Goal: Information Seeking & Learning: Find specific fact

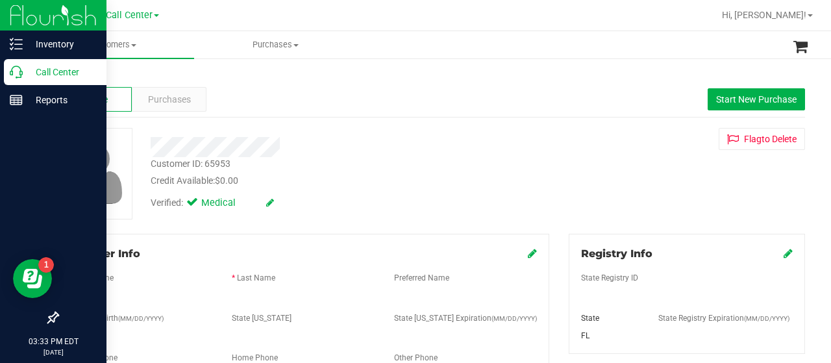
scroll to position [130, 0]
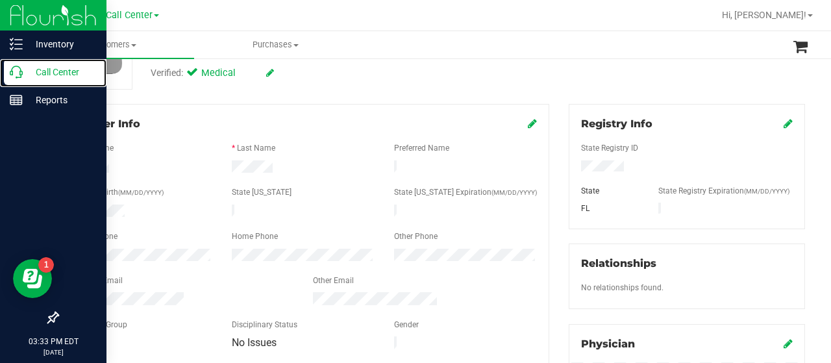
drag, startPoint x: 19, startPoint y: 68, endPoint x: 0, endPoint y: 18, distance: 54.2
click at [19, 68] on icon at bounding box center [16, 72] width 13 height 13
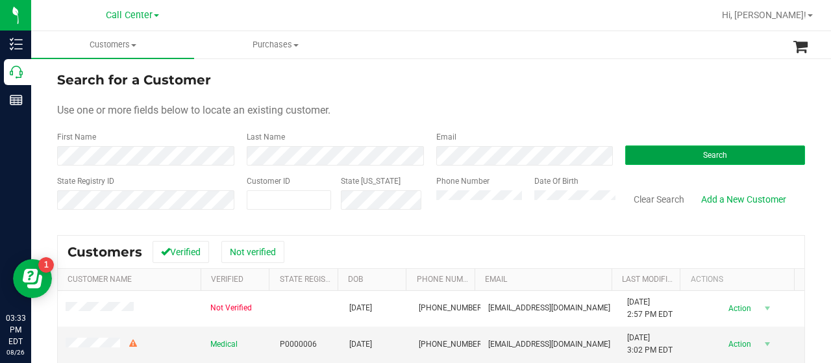
click at [665, 164] on button "Search" at bounding box center [715, 154] width 180 height 19
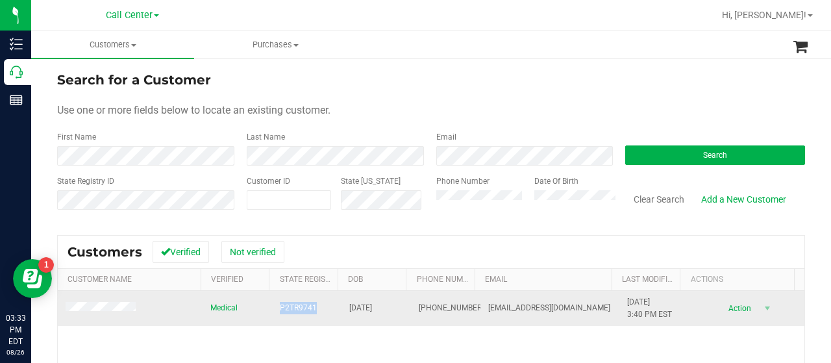
drag, startPoint x: 282, startPoint y: 308, endPoint x: 319, endPoint y: 309, distance: 37.6
click at [319, 309] on td "P2TR9741" at bounding box center [306, 308] width 69 height 35
copy span "P2TR9741"
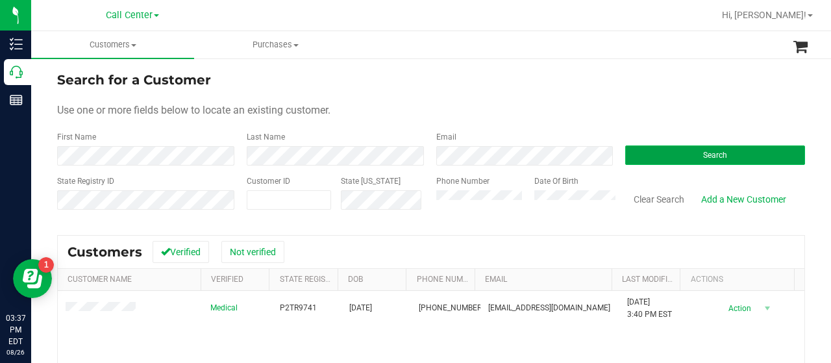
click at [626, 150] on button "Search" at bounding box center [715, 154] width 180 height 19
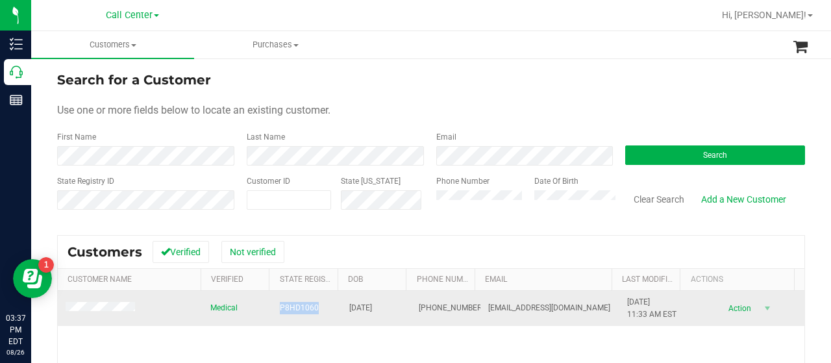
drag, startPoint x: 269, startPoint y: 311, endPoint x: 310, endPoint y: 312, distance: 40.9
click at [310, 312] on td "P8HD1060" at bounding box center [306, 308] width 69 height 35
copy span "P8HD1060"
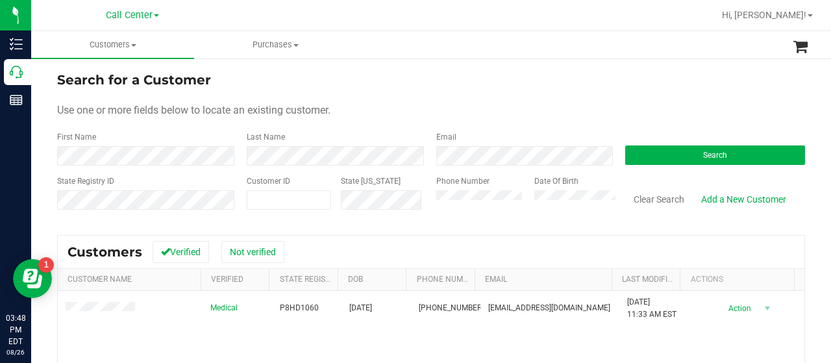
click at [411, 208] on div "State Registry ID Customer ID State ID Phone Number Date Of Birth Clear Search …" at bounding box center [431, 198] width 748 height 46
click at [654, 158] on button "Search" at bounding box center [715, 154] width 180 height 19
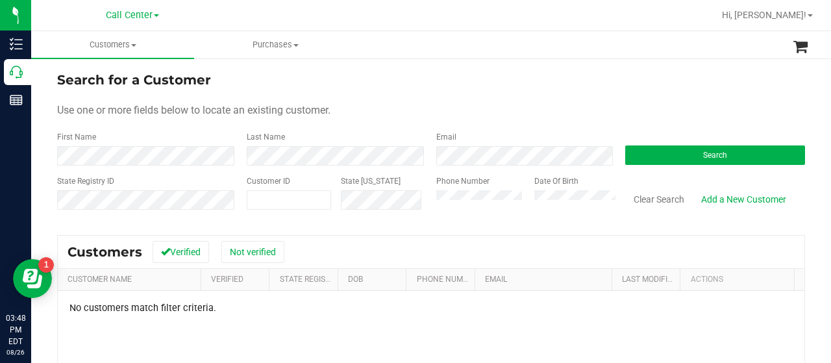
click at [426, 208] on div "Phone Number Date Of Birth" at bounding box center [520, 198] width 189 height 46
click at [628, 153] on button "Search" at bounding box center [715, 154] width 180 height 19
click at [647, 147] on button "Search" at bounding box center [715, 154] width 180 height 19
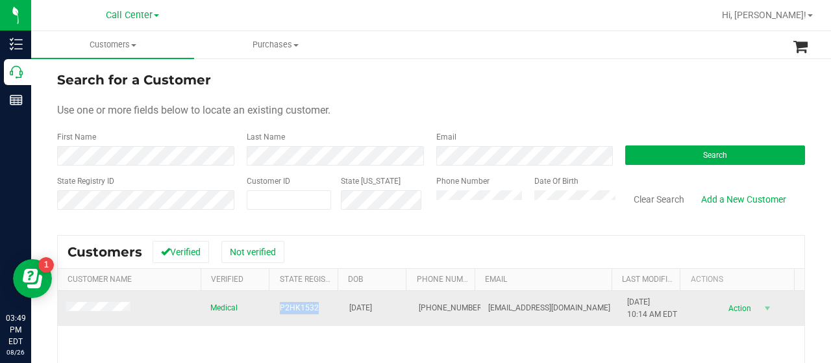
drag, startPoint x: 272, startPoint y: 304, endPoint x: 317, endPoint y: 307, distance: 44.9
click at [317, 307] on td "P2HK1532" at bounding box center [306, 308] width 69 height 35
copy span "P2HK1532"
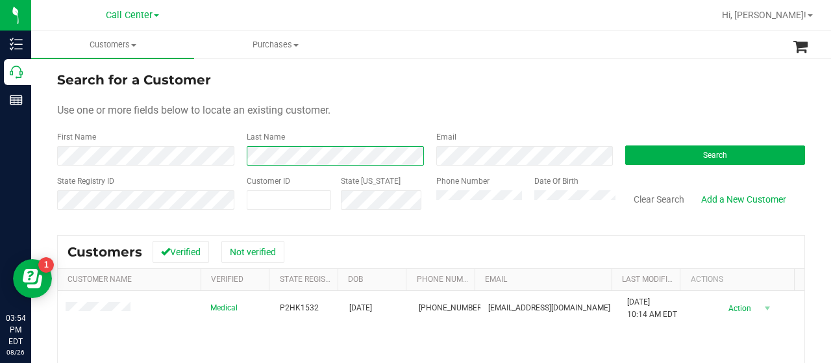
click at [235, 177] on form "Search for a Customer Use one or more fields below to locate an existing custom…" at bounding box center [431, 145] width 748 height 151
click at [506, 214] on div "Phone Number Date Of Birth" at bounding box center [520, 198] width 189 height 46
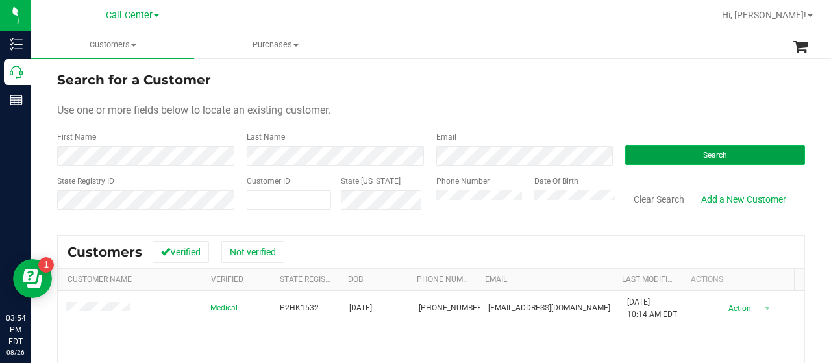
click at [625, 160] on button "Search" at bounding box center [715, 154] width 180 height 19
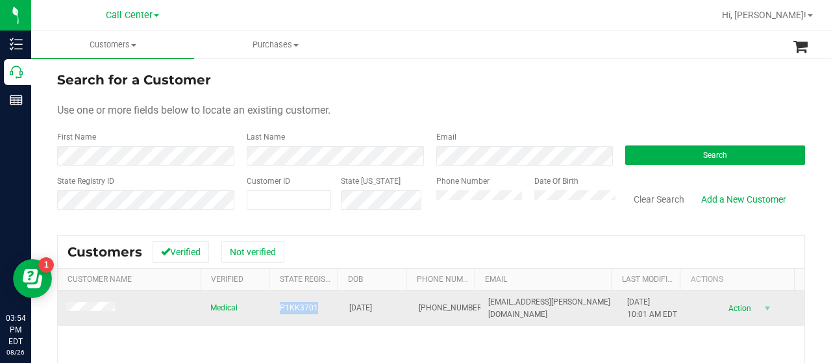
drag, startPoint x: 269, startPoint y: 308, endPoint x: 313, endPoint y: 312, distance: 44.3
click at [313, 312] on td "P1KK3701" at bounding box center [306, 308] width 69 height 35
copy span "P1KK3701"
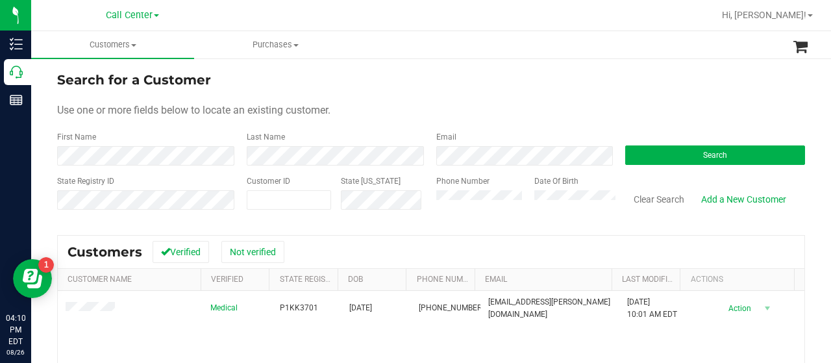
click at [415, 198] on div "State Registry ID Customer ID State ID Phone Number Date Of Birth Clear Search …" at bounding box center [431, 198] width 748 height 46
click at [663, 159] on button "Search" at bounding box center [715, 154] width 180 height 19
click at [427, 203] on div "Phone Number Date Of Birth" at bounding box center [520, 198] width 189 height 46
click at [300, 197] on span at bounding box center [289, 199] width 84 height 19
paste input "336796"
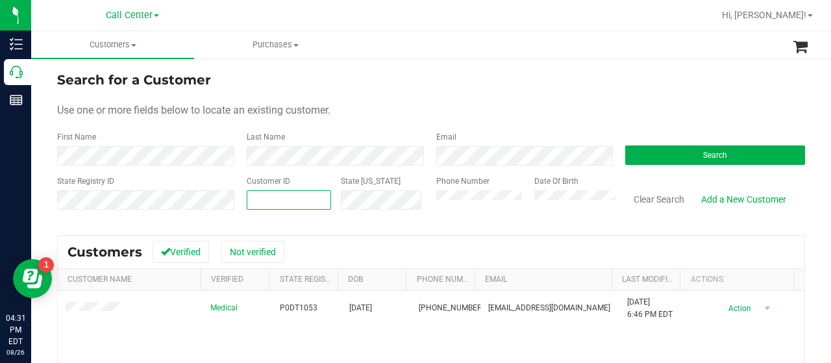
type input "336796"
click at [633, 160] on button "Search" at bounding box center [715, 154] width 180 height 19
click at [216, 205] on div "State Registry ID Customer ID 336796 336796 State ID Phone Number Date Of Birth…" at bounding box center [431, 198] width 748 height 46
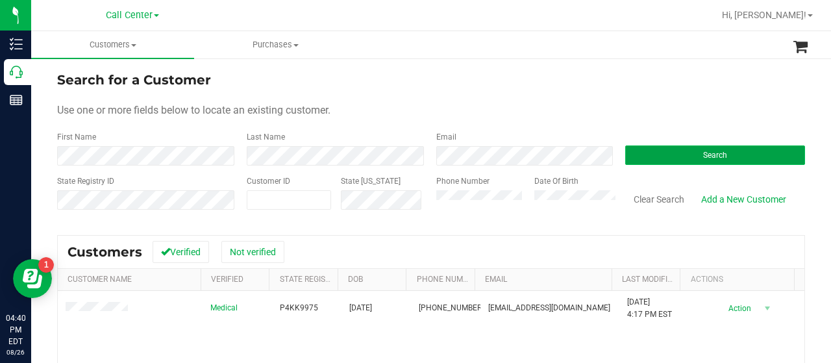
click at [637, 153] on button "Search" at bounding box center [715, 154] width 180 height 19
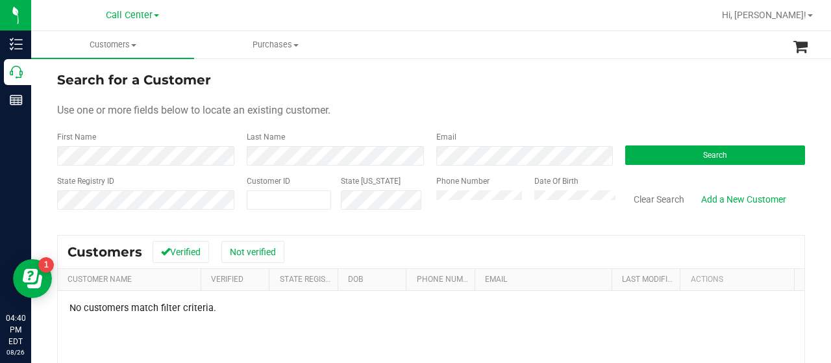
click at [394, 199] on div "State Registry ID Customer ID State ID Phone Number Date Of Birth Clear Search …" at bounding box center [431, 198] width 748 height 46
click at [677, 151] on button "Search" at bounding box center [715, 154] width 180 height 19
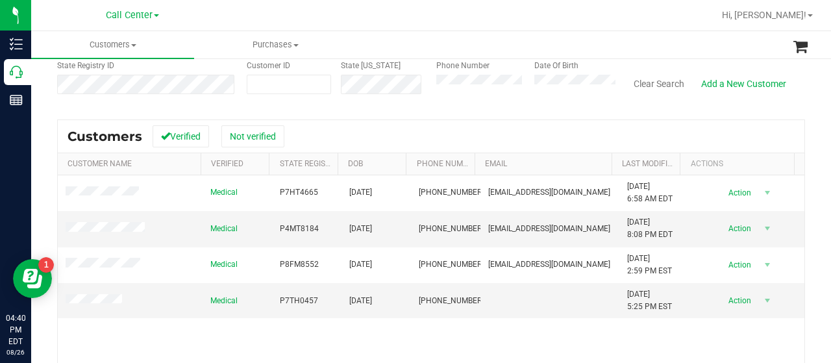
scroll to position [130, 0]
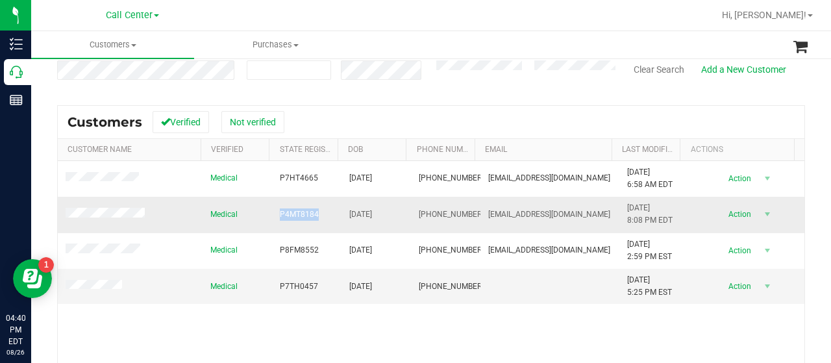
drag, startPoint x: 270, startPoint y: 212, endPoint x: 317, endPoint y: 212, distance: 46.7
click at [317, 212] on td "P4MT8184" at bounding box center [306, 215] width 69 height 36
copy span "P4MT8184"
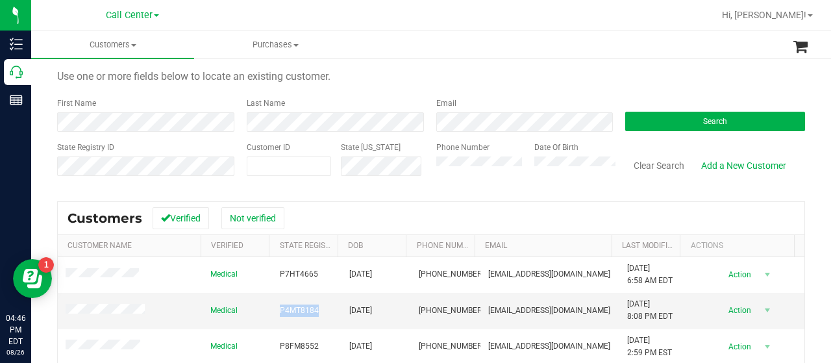
scroll to position [0, 0]
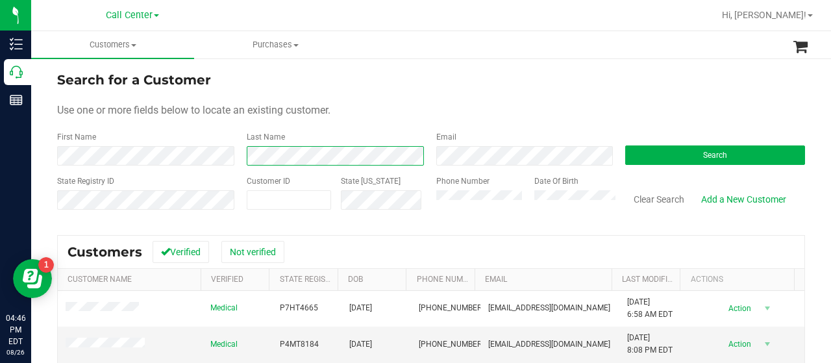
click at [232, 162] on div "First Name Last Name Email Search" at bounding box center [431, 148] width 748 height 34
click at [232, 153] on div "First Name Last Name Email Search" at bounding box center [431, 148] width 748 height 34
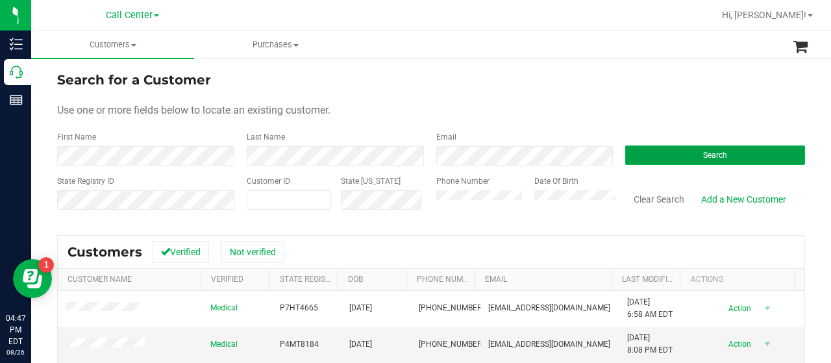
click at [625, 151] on button "Search" at bounding box center [715, 154] width 180 height 19
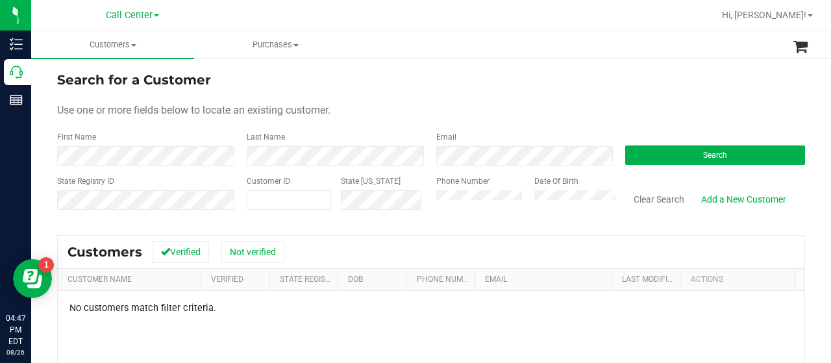
click at [404, 204] on div "State Registry ID Customer ID State ID Phone Number Date Of Birth Clear Search …" at bounding box center [431, 198] width 748 height 46
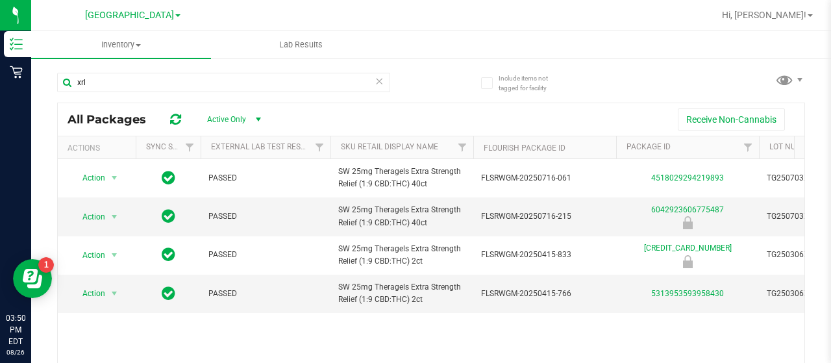
scroll to position [0, 416]
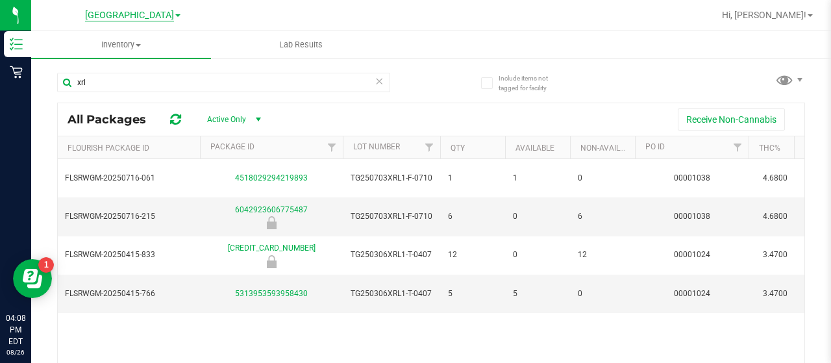
click at [157, 12] on span "[GEOGRAPHIC_DATA]" at bounding box center [129, 16] width 89 height 12
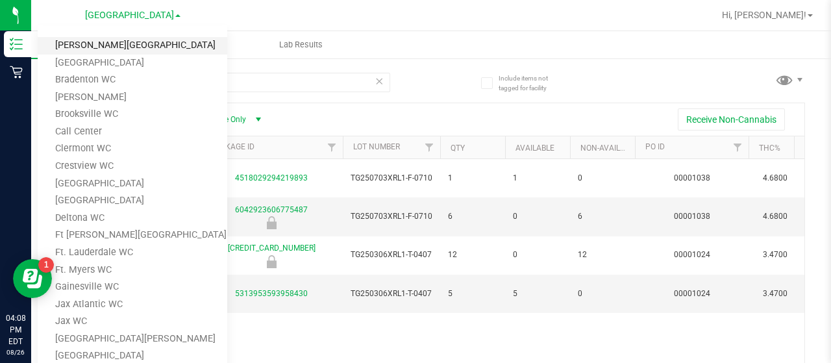
click at [118, 40] on link "[PERSON_NAME][GEOGRAPHIC_DATA]" at bounding box center [132, 46] width 189 height 18
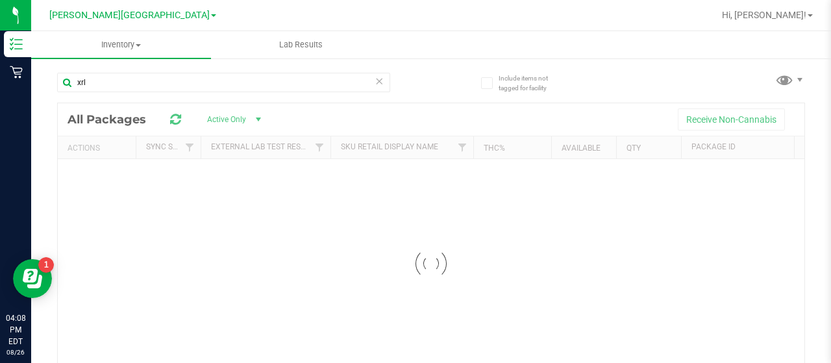
click at [134, 15] on span "[PERSON_NAME][GEOGRAPHIC_DATA]" at bounding box center [129, 15] width 160 height 11
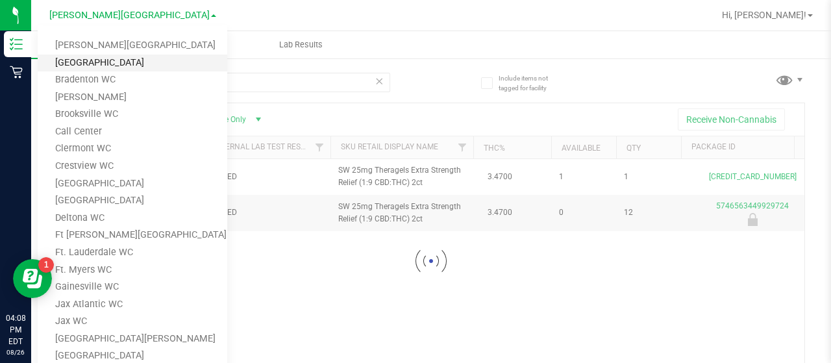
click at [121, 60] on link "[GEOGRAPHIC_DATA]" at bounding box center [132, 64] width 189 height 18
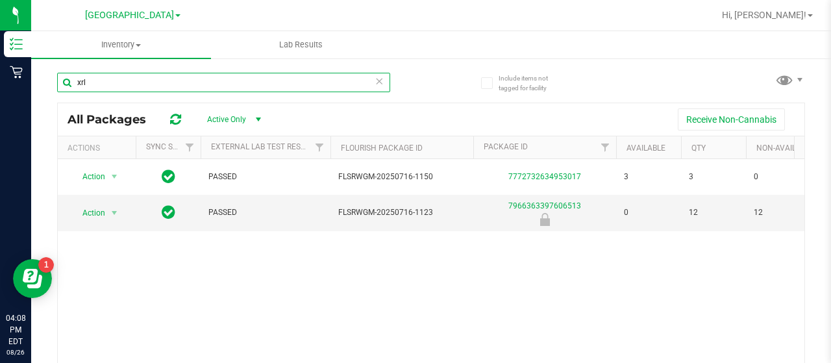
click at [131, 80] on input "xrl" at bounding box center [223, 82] width 333 height 19
type input "x"
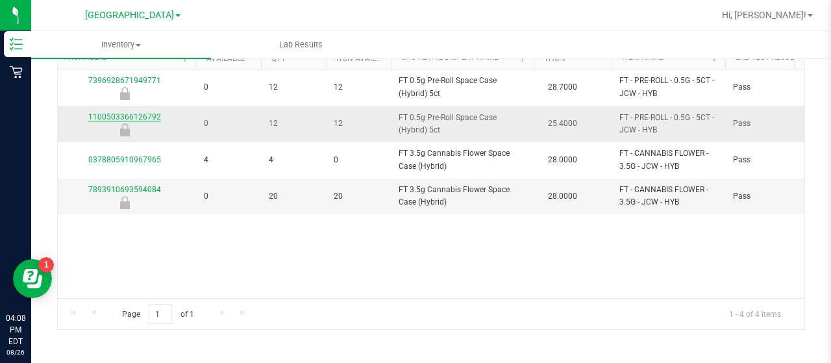
type input "space case"
click at [145, 112] on link "1100503366126792" at bounding box center [124, 116] width 73 height 9
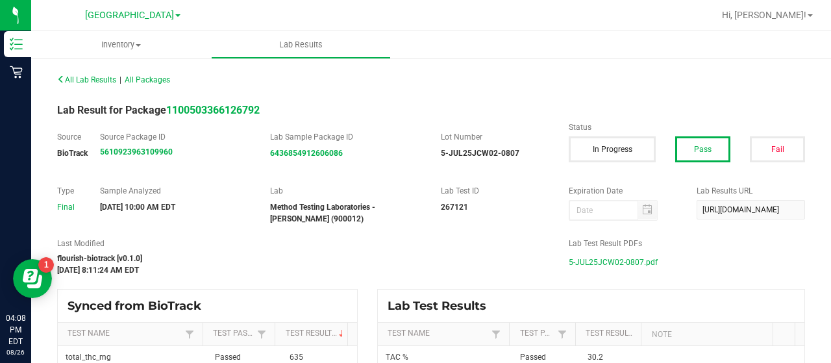
click at [587, 264] on span "5-JUL25JCW02-0807.pdf" at bounding box center [612, 261] width 89 height 19
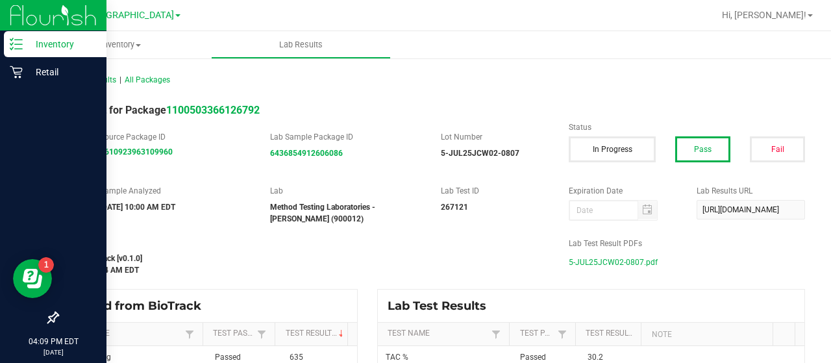
click at [26, 46] on p "Inventory" at bounding box center [62, 44] width 78 height 16
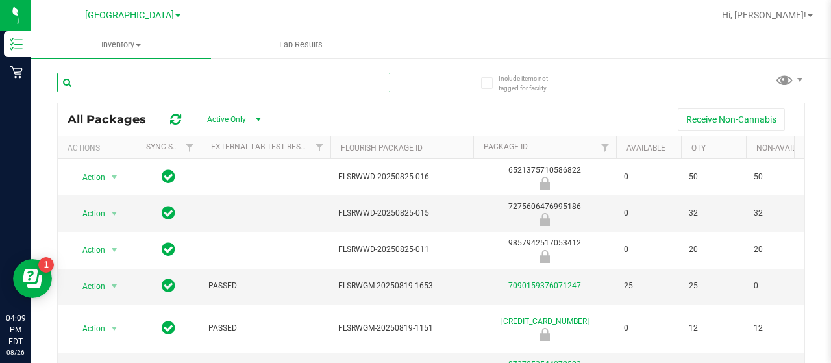
click at [139, 76] on input "text" at bounding box center [223, 82] width 333 height 19
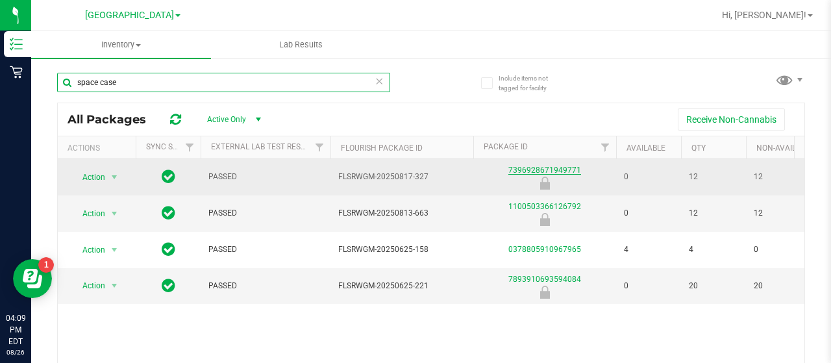
type input "space case"
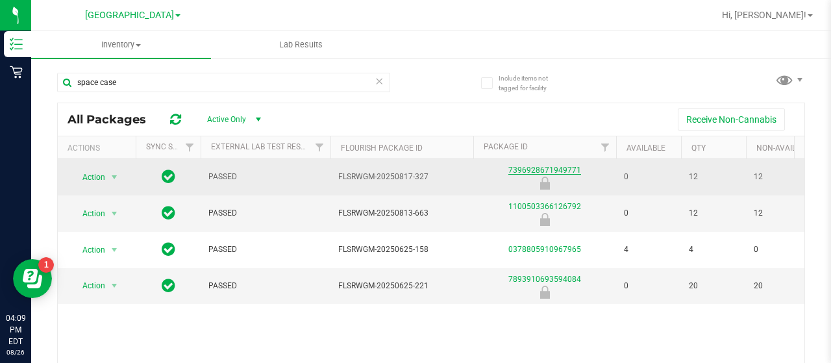
click at [566, 171] on link "7396928671949771" at bounding box center [544, 169] width 73 height 9
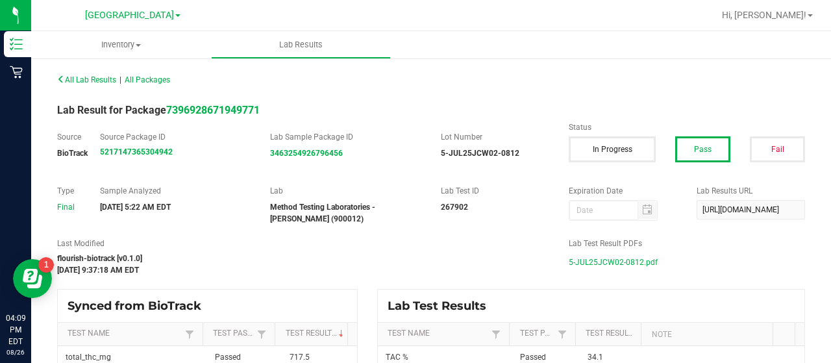
click at [626, 257] on span "5-JUL25JCW02-0812.pdf" at bounding box center [612, 261] width 89 height 19
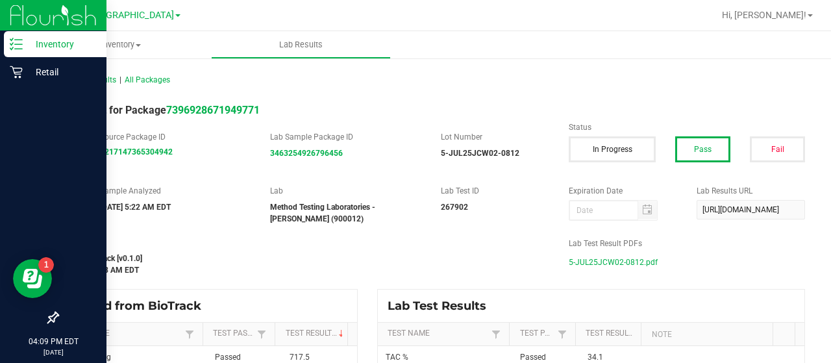
click at [14, 43] on icon at bounding box center [16, 44] width 13 height 13
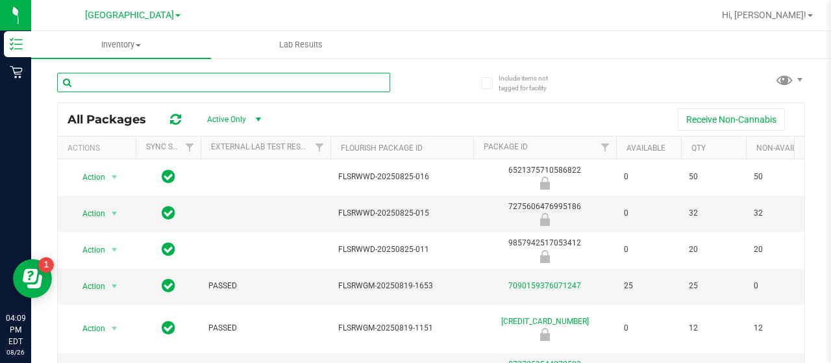
click at [134, 86] on input "text" at bounding box center [223, 82] width 333 height 19
type input "grape essence"
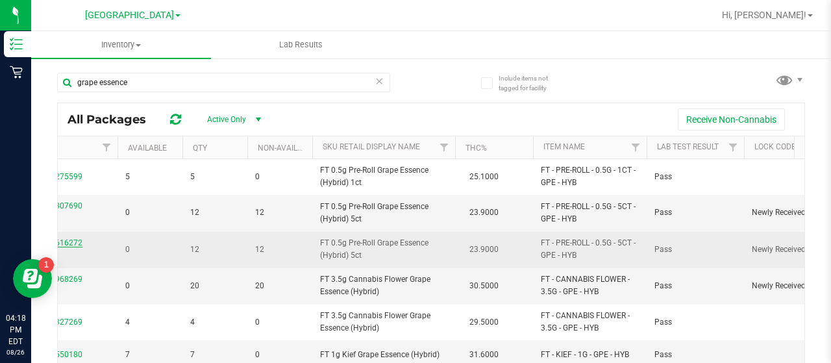
click at [71, 242] on link "6965612871616272" at bounding box center [46, 242] width 73 height 9
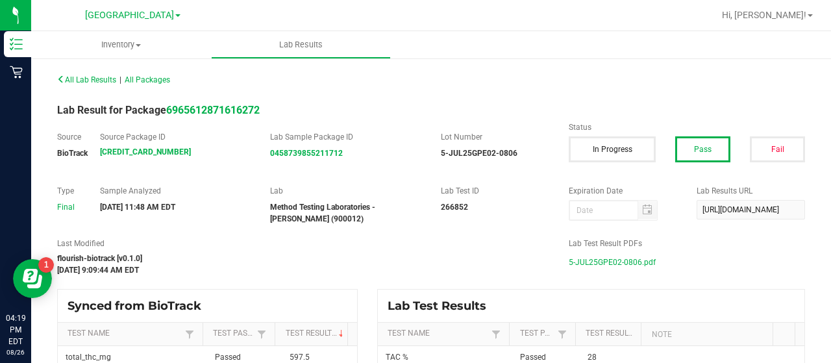
click at [622, 264] on span "5-JUL25GPE02-0806.pdf" at bounding box center [611, 261] width 87 height 19
click at [118, 15] on span "[GEOGRAPHIC_DATA]" at bounding box center [129, 16] width 89 height 12
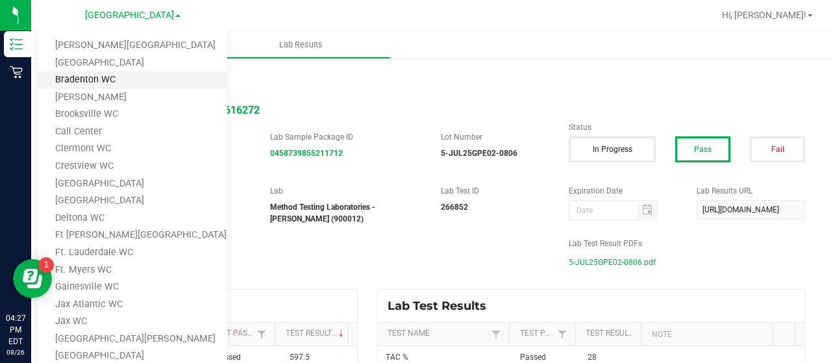
click at [113, 79] on link "Bradenton WC" at bounding box center [132, 80] width 189 height 18
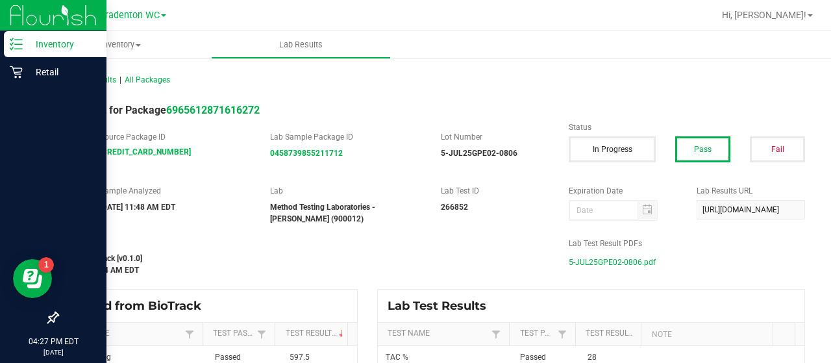
click at [27, 55] on div "Inventory" at bounding box center [55, 44] width 103 height 26
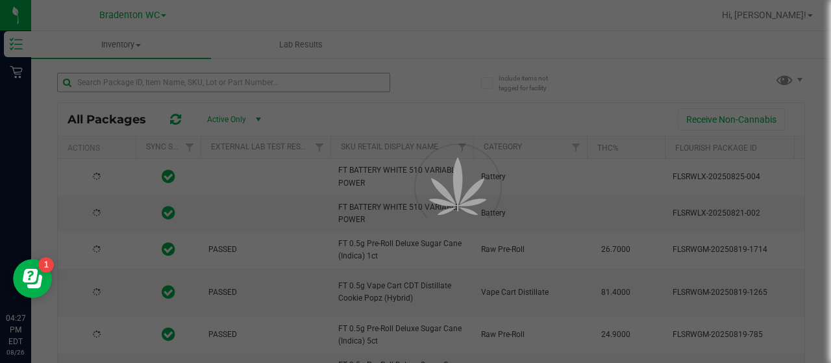
click at [180, 88] on div at bounding box center [415, 181] width 831 height 363
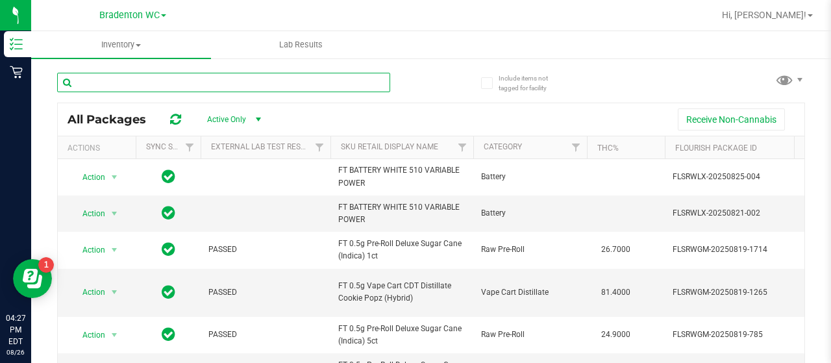
click at [181, 85] on input "text" at bounding box center [223, 82] width 333 height 19
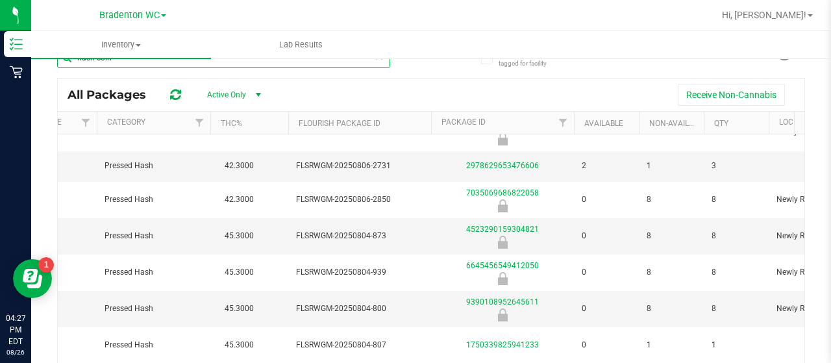
scroll to position [0, 296]
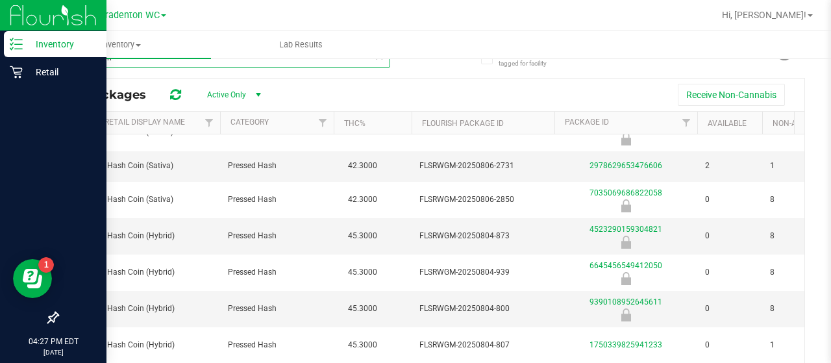
type input "hash coin"
click at [20, 33] on div "Inventory" at bounding box center [55, 44] width 103 height 26
click at [25, 40] on p "Inventory" at bounding box center [62, 44] width 78 height 16
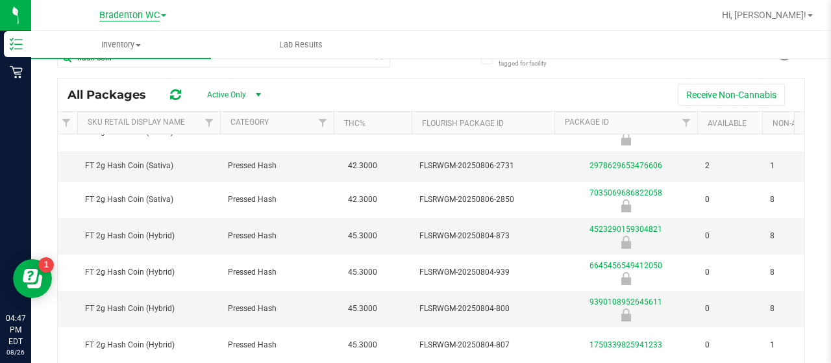
click at [143, 12] on span "Bradenton WC" at bounding box center [129, 16] width 60 height 12
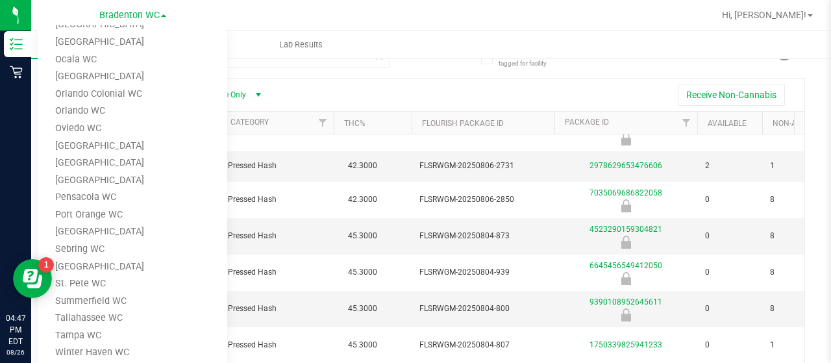
scroll to position [483, 0]
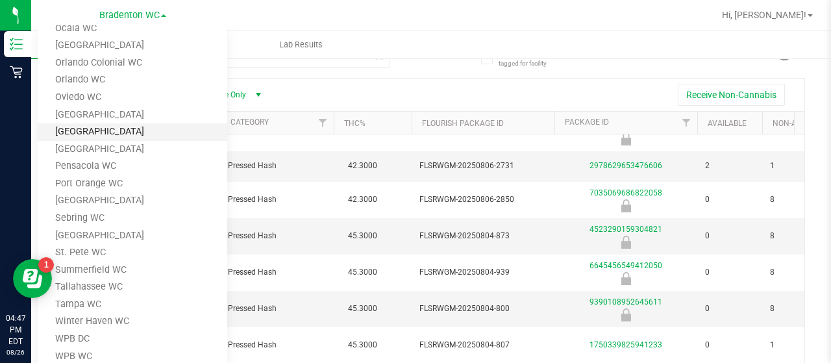
click at [95, 134] on link "[GEOGRAPHIC_DATA]" at bounding box center [132, 132] width 189 height 18
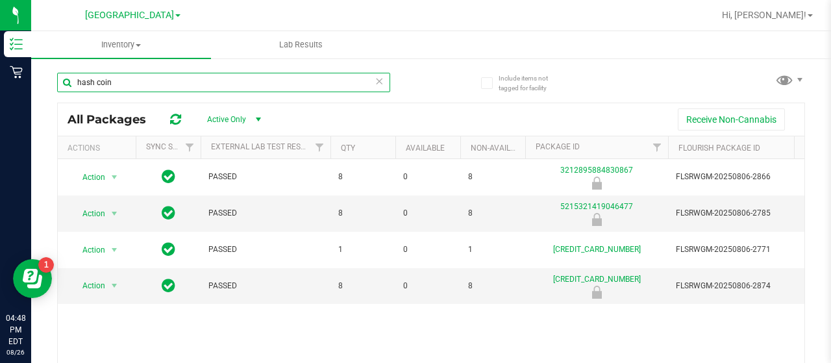
click at [137, 80] on input "hash coin" at bounding box center [223, 82] width 333 height 19
type input "h"
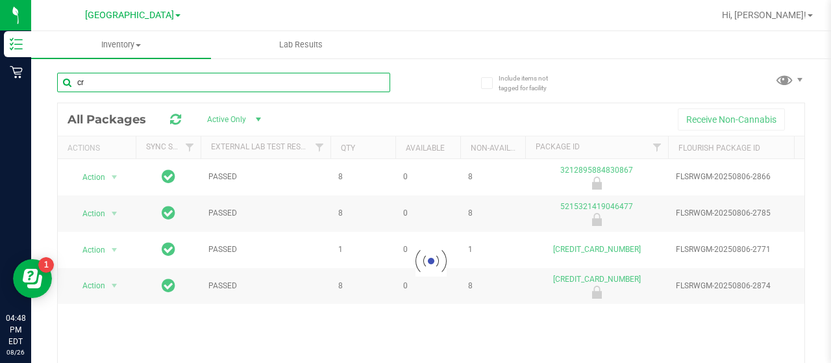
type input "cre"
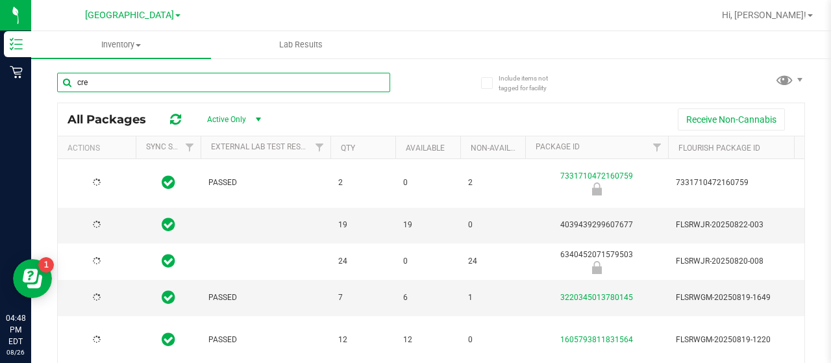
type input "2026-02-15"
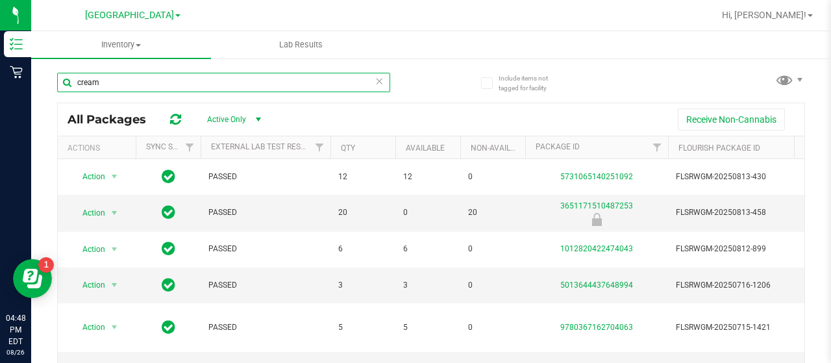
click at [137, 80] on input "cream" at bounding box center [223, 82] width 333 height 19
type input "c"
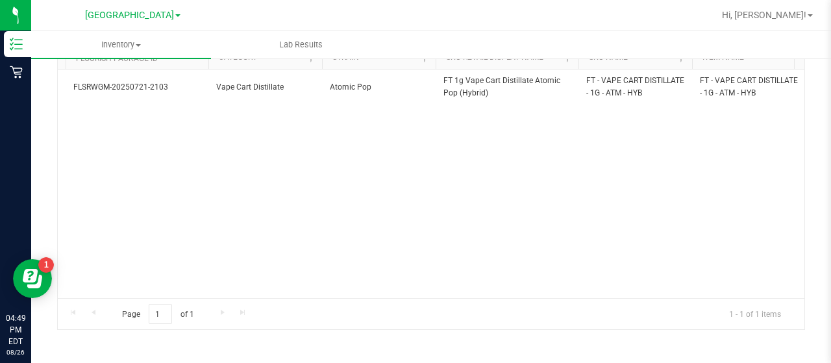
scroll to position [0, 437]
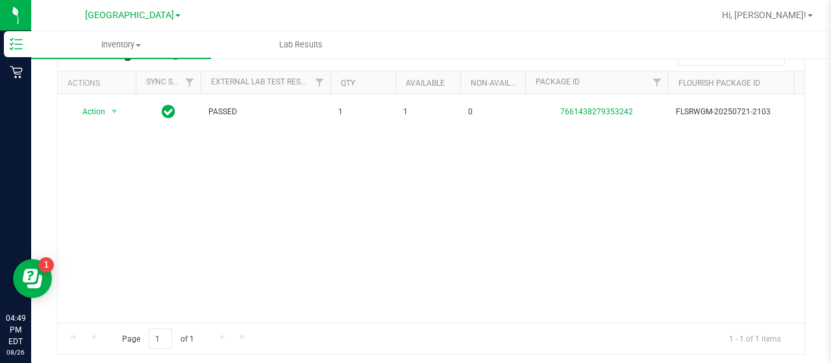
type input "atm"
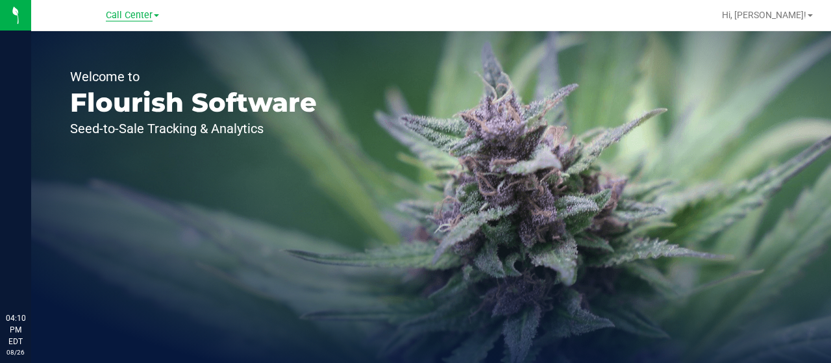
click at [139, 13] on span "Call Center" at bounding box center [129, 16] width 47 height 12
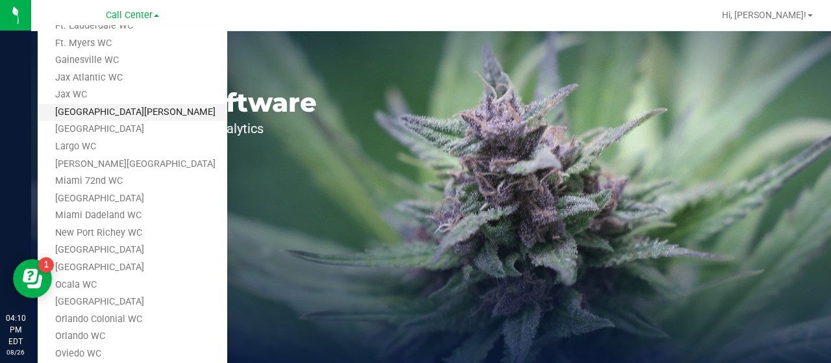
scroll to position [324, 0]
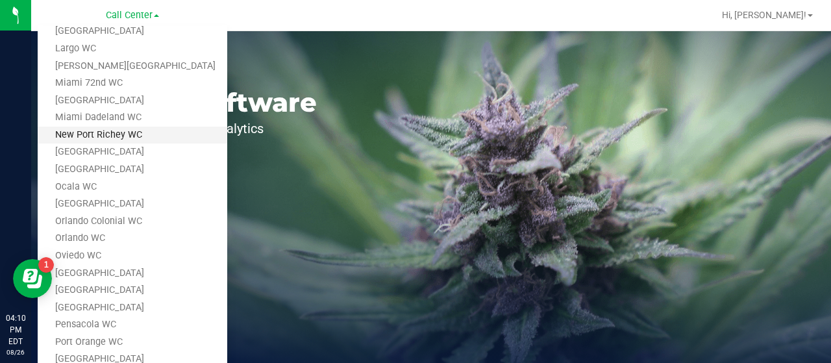
click at [103, 138] on link "New Port Richey WC" at bounding box center [132, 136] width 189 height 18
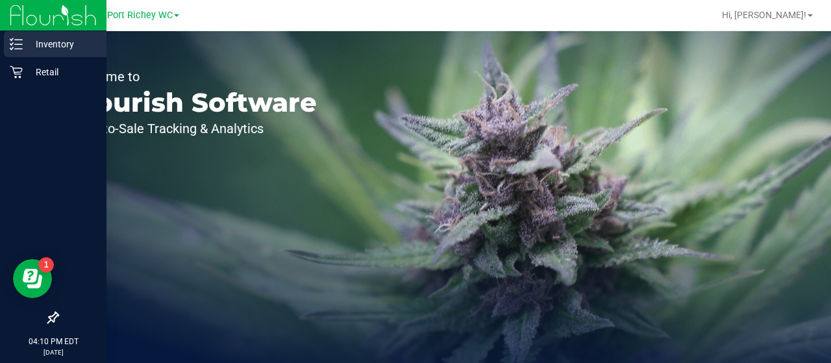
click at [23, 47] on p "Inventory" at bounding box center [62, 44] width 78 height 16
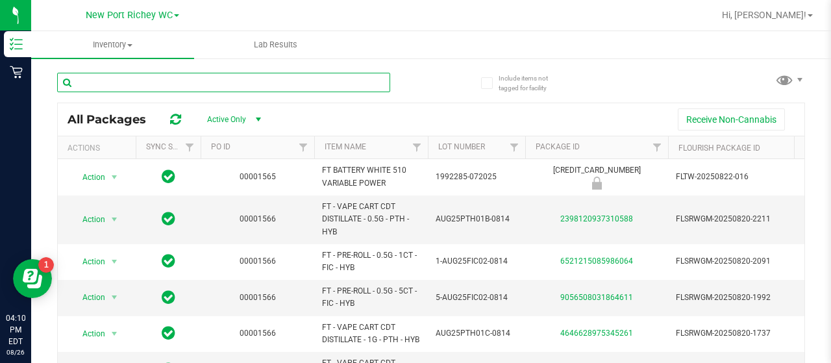
click at [125, 81] on input "text" at bounding box center [223, 82] width 333 height 19
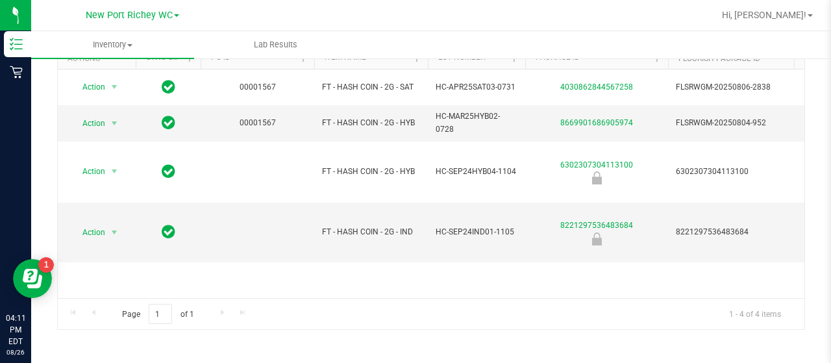
type input "hash coin"
